Goal: Information Seeking & Learning: Learn about a topic

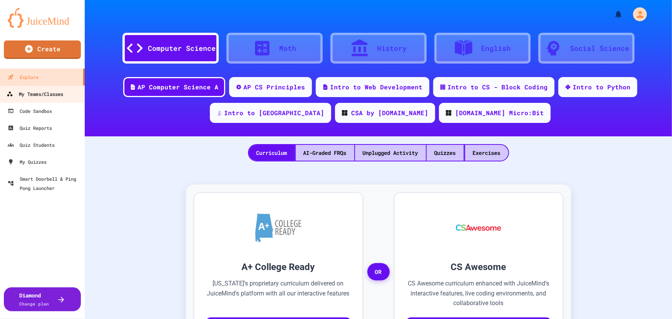
click at [57, 98] on div "My Teams/Classes" at bounding box center [35, 94] width 57 height 10
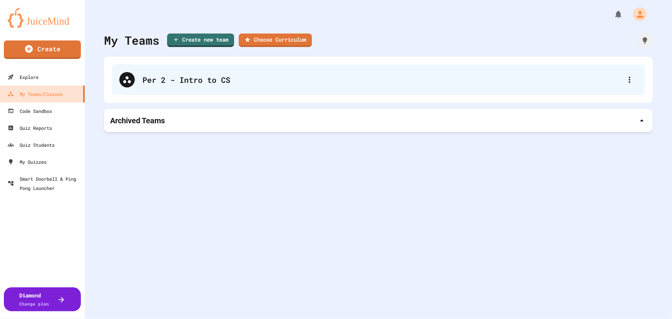
click at [224, 89] on div "Per 2 - Intro to CS" at bounding box center [378, 79] width 533 height 31
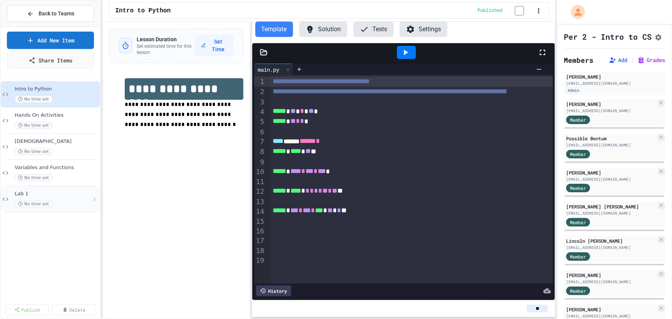
click at [69, 199] on div "Lab 1 No time set" at bounding box center [53, 199] width 76 height 17
